Goal: Transaction & Acquisition: Purchase product/service

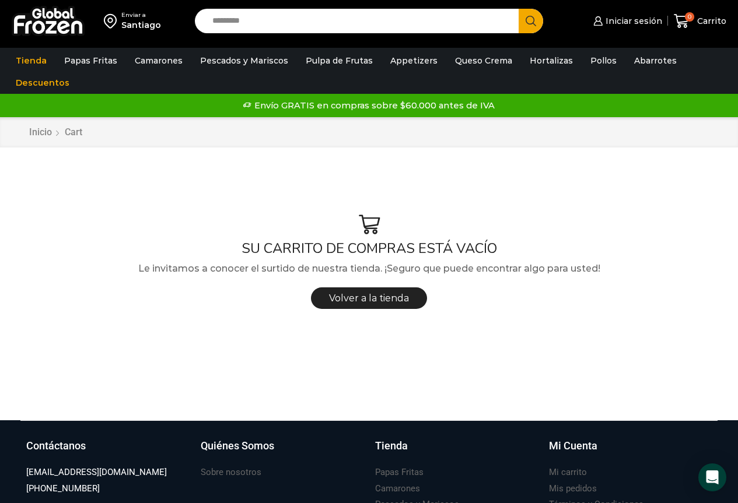
click at [327, 19] on input "Search input" at bounding box center [359, 21] width 307 height 24
click at [634, 23] on span "Iniciar sesión" at bounding box center [631, 21] width 59 height 12
click at [273, 5] on div "Enviar a Santiago Search input Search Iniciar sesión *" at bounding box center [369, 21] width 732 height 42
click at [275, 21] on input "Search input" at bounding box center [359, 21] width 307 height 24
type input "*****"
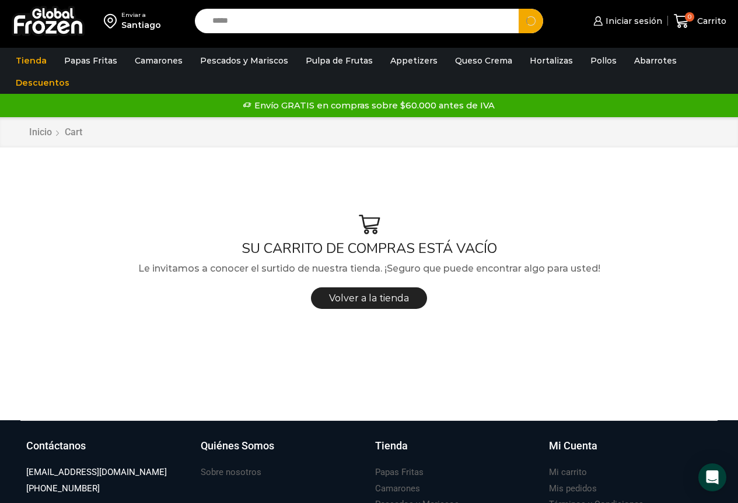
click at [518, 9] on button "Search" at bounding box center [530, 21] width 24 height 24
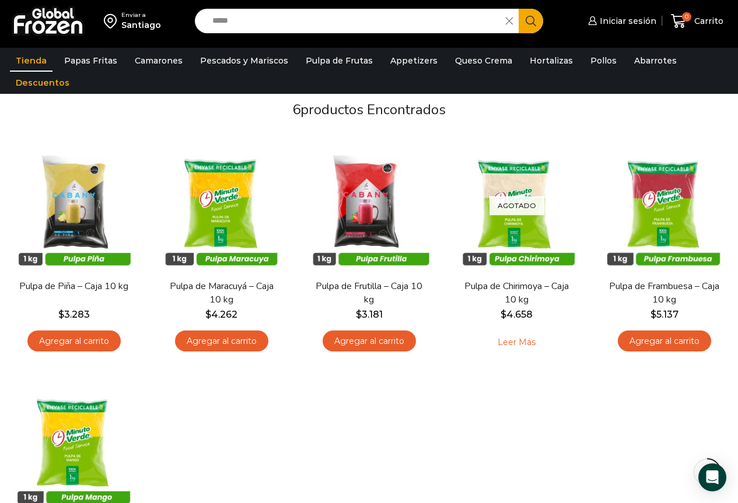
scroll to position [175, 0]
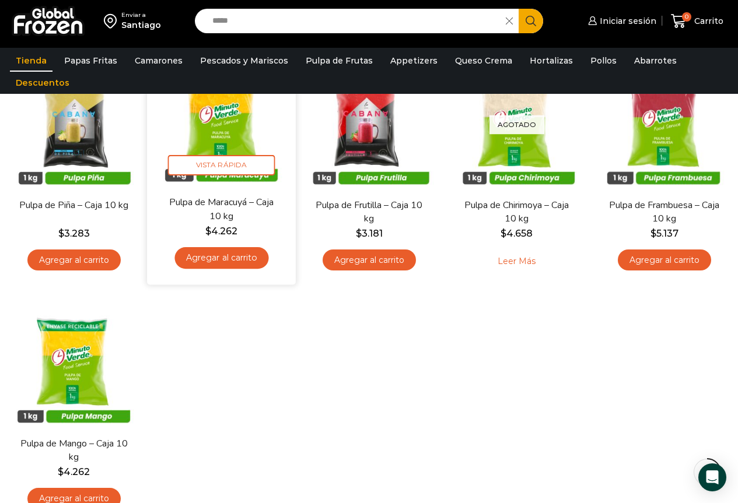
click at [217, 262] on link "Agregar al carrito" at bounding box center [221, 258] width 94 height 22
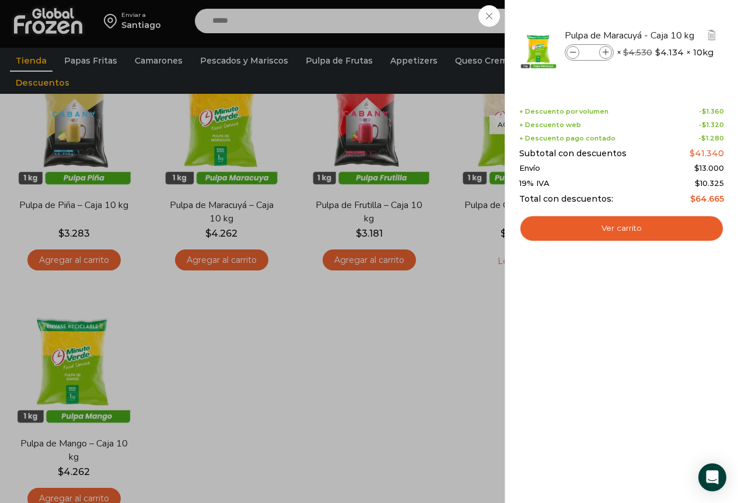
click at [605, 52] on icon at bounding box center [605, 53] width 6 height 6
type input "*"
click at [668, 35] on div "2 Carrito 2 2 Shopping Cart *" at bounding box center [697, 21] width 58 height 27
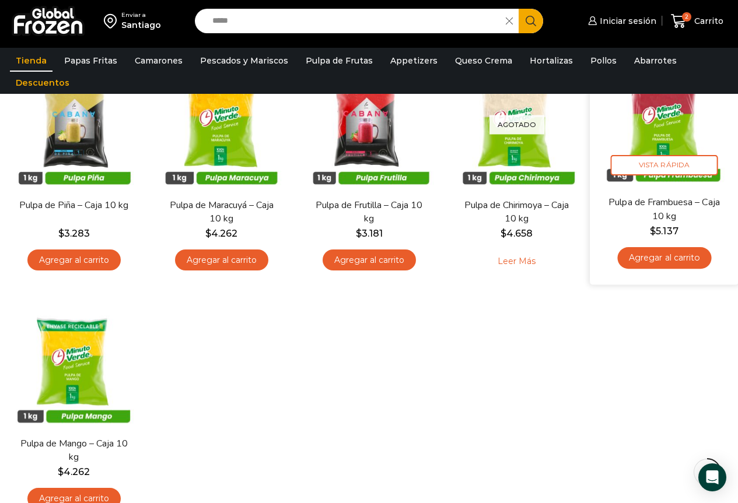
click at [671, 262] on link "Agregar al carrito" at bounding box center [664, 258] width 94 height 22
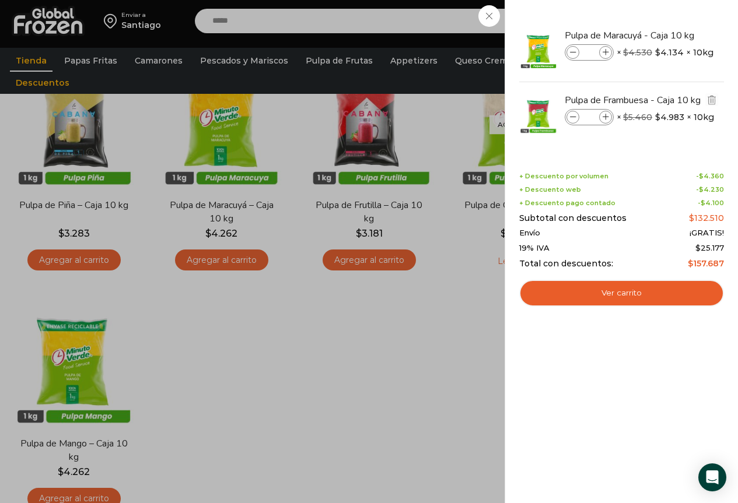
click at [608, 110] on div "Pulpa de Frambuesa - Caja 10 kg cantidad *" at bounding box center [588, 117] width 49 height 16
click at [606, 117] on icon at bounding box center [605, 117] width 6 height 6
type input "*"
click at [668, 35] on div "3 Carrito 3 3 Shopping Cart *" at bounding box center [697, 21] width 58 height 27
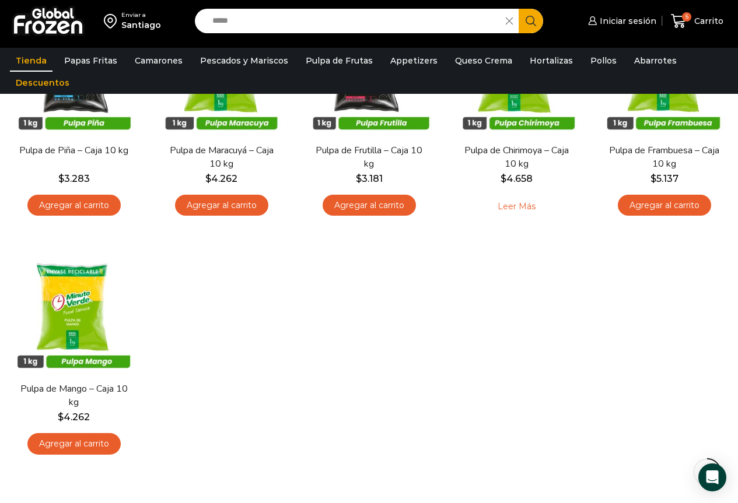
scroll to position [292, 0]
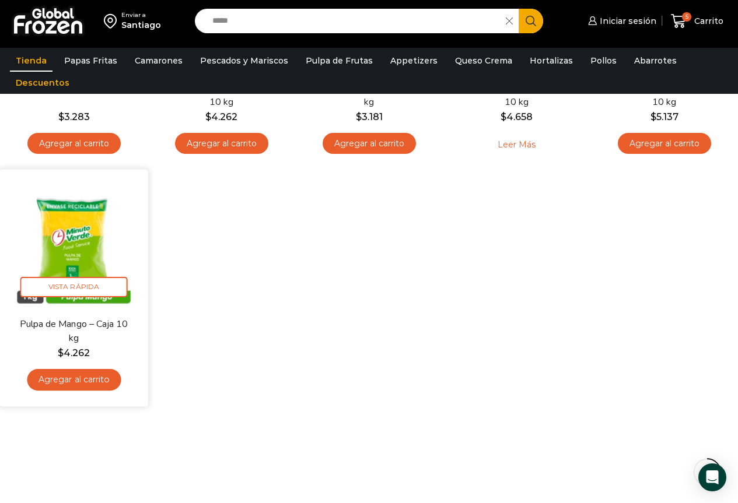
click at [83, 383] on link "Agregar al carrito" at bounding box center [74, 380] width 94 height 22
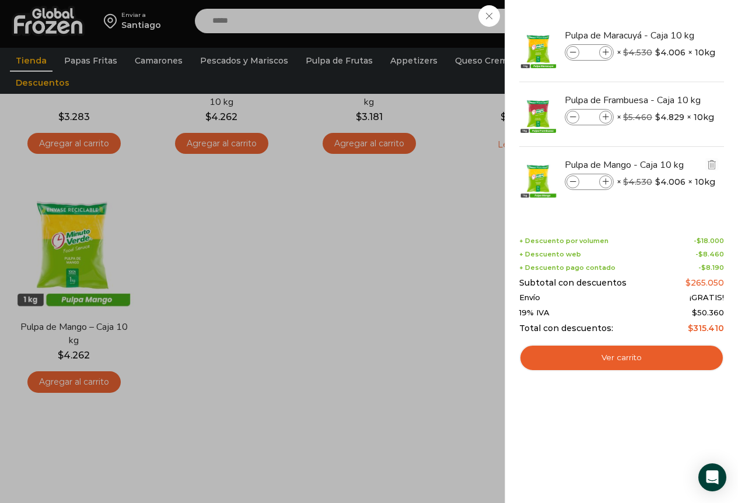
click at [606, 179] on icon at bounding box center [605, 182] width 6 height 6
type input "*"
click at [668, 35] on div "6 Carrito 6 6 Shopping Cart *" at bounding box center [697, 21] width 58 height 27
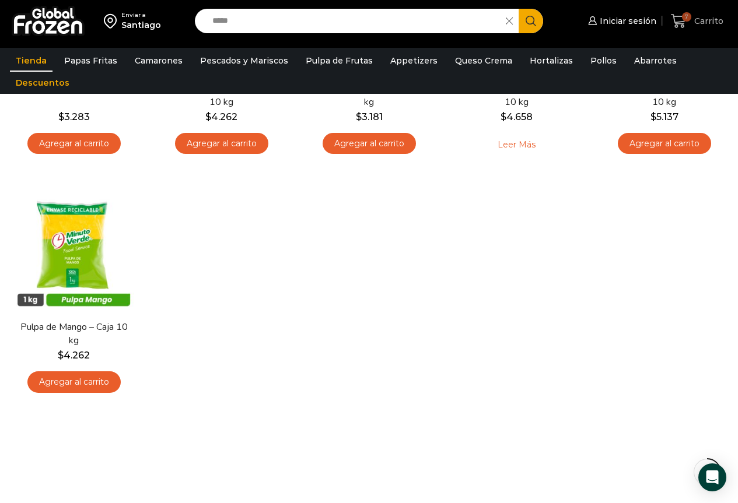
click at [694, 26] on span "Carrito" at bounding box center [707, 21] width 32 height 12
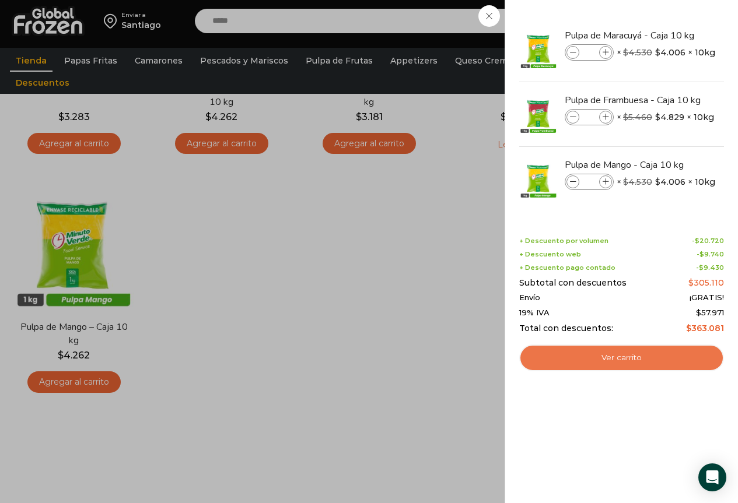
click at [608, 364] on link "Ver carrito" at bounding box center [621, 358] width 205 height 27
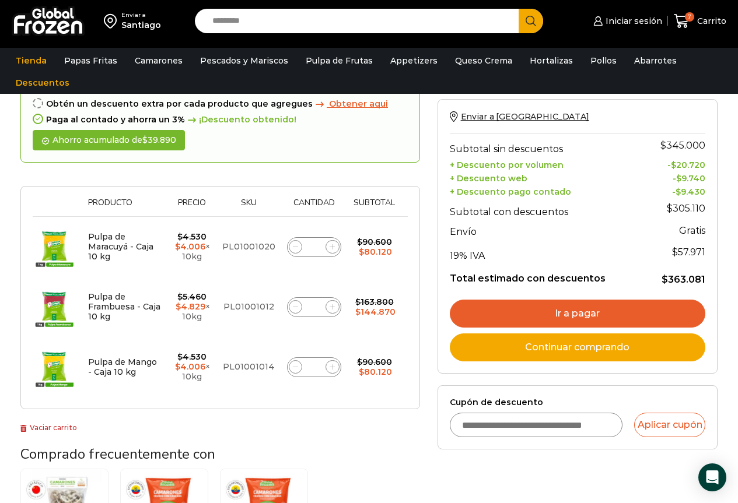
scroll to position [117, 0]
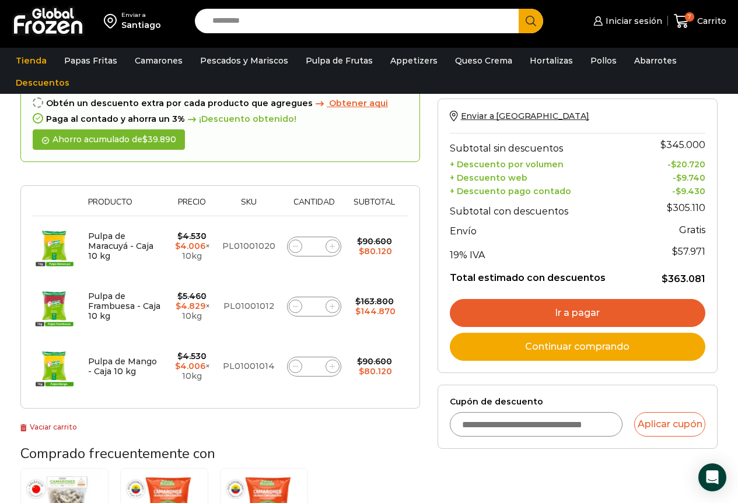
click at [556, 313] on link "Ir a pagar" at bounding box center [577, 313] width 255 height 28
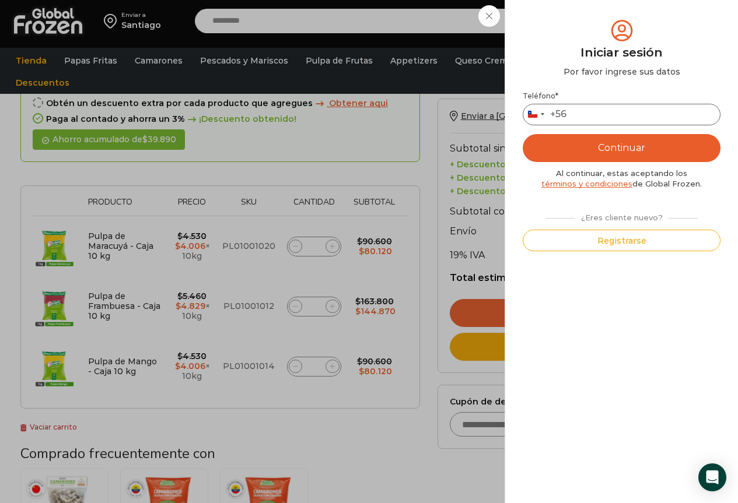
click at [595, 111] on input "Teléfono *" at bounding box center [621, 115] width 198 height 22
type input "*********"
click at [594, 146] on button "Continuar" at bounding box center [621, 148] width 198 height 28
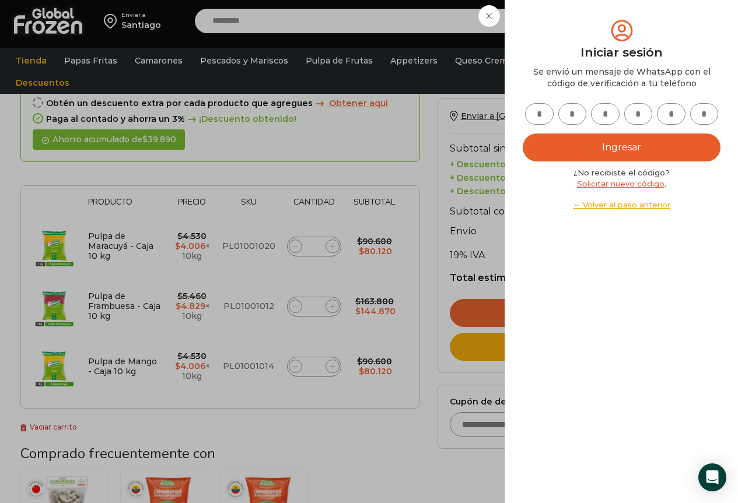
click at [533, 115] on input "text" at bounding box center [539, 114] width 29 height 22
type input "*"
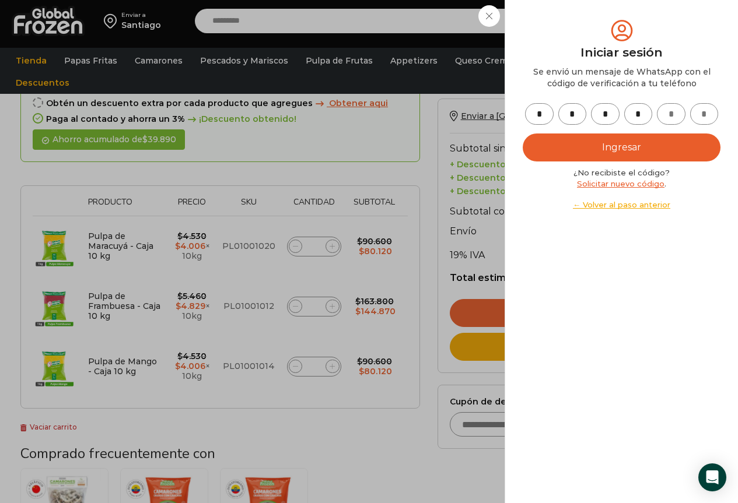
type input "*"
click at [599, 142] on button "Ingresar" at bounding box center [621, 148] width 198 height 28
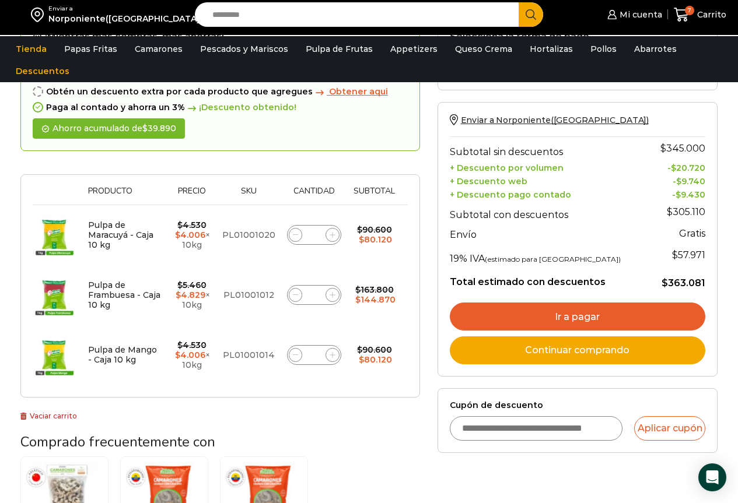
click at [609, 324] on link "Ir a pagar" at bounding box center [577, 317] width 255 height 28
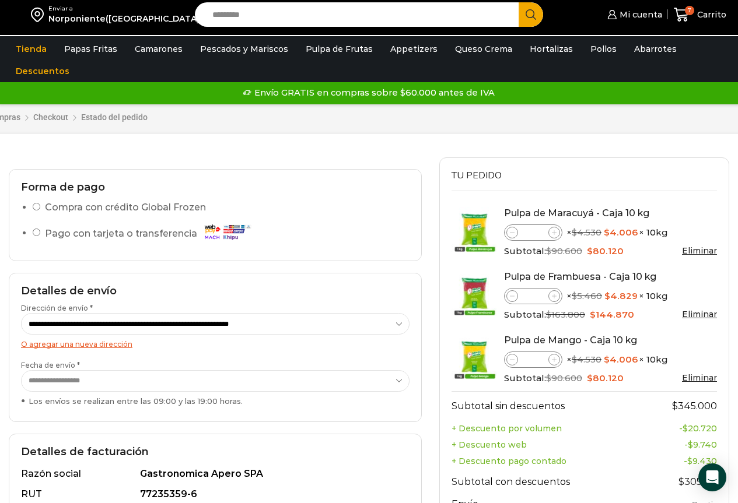
click at [55, 209] on label "Compra con crédito Global Frozen" at bounding box center [125, 207] width 161 height 17
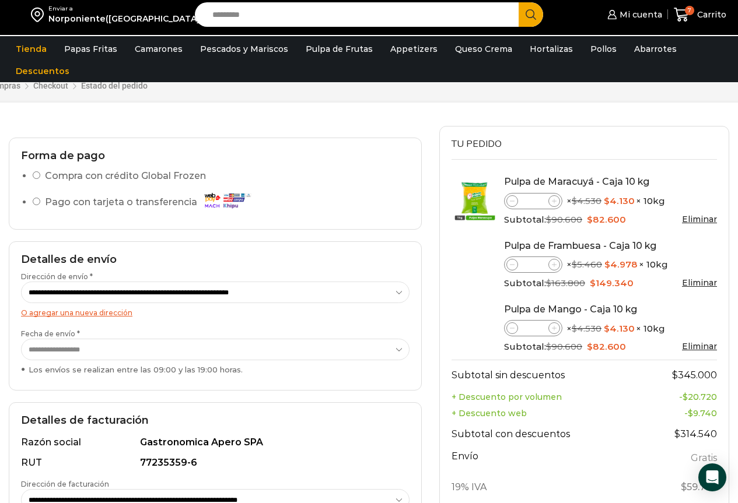
scroll to position [292, 0]
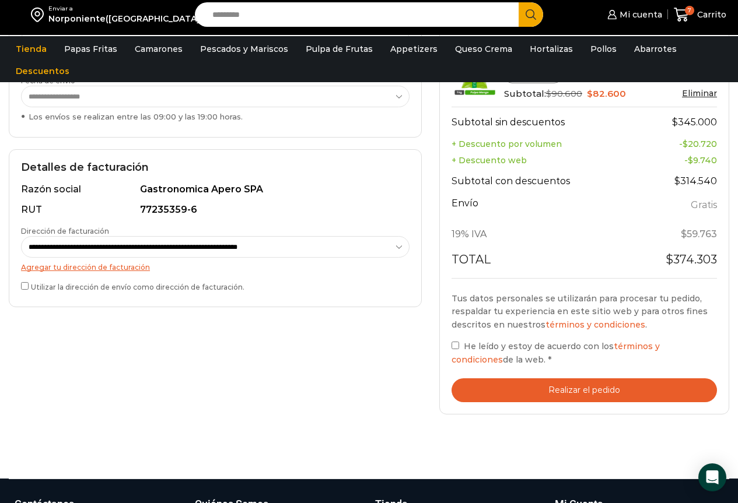
click at [20, 284] on div "**********" at bounding box center [215, 228] width 413 height 158
click at [534, 388] on button "Realizar el pedido" at bounding box center [583, 390] width 265 height 24
